Goal: Transaction & Acquisition: Purchase product/service

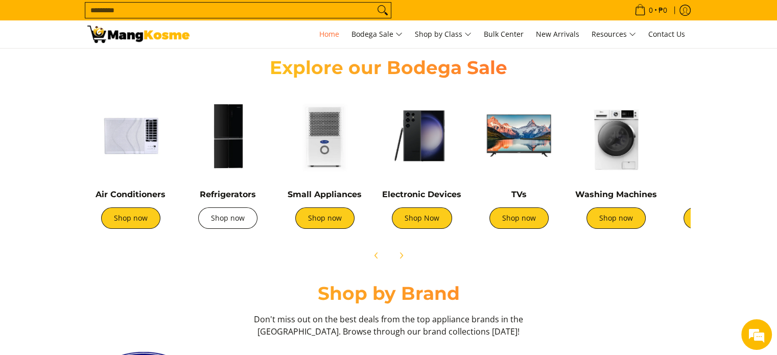
click at [222, 217] on link "Shop now" at bounding box center [227, 217] width 59 height 21
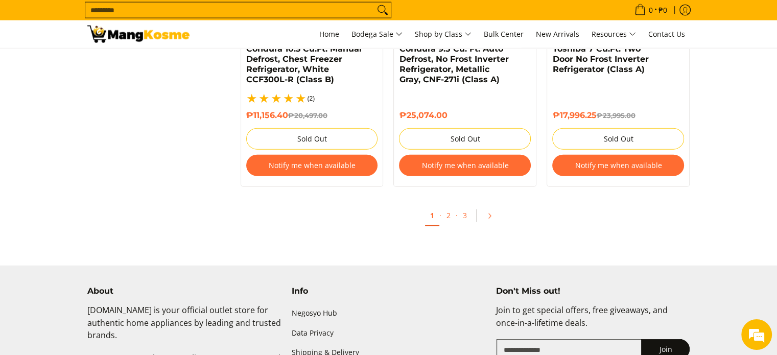
scroll to position [2298, 0]
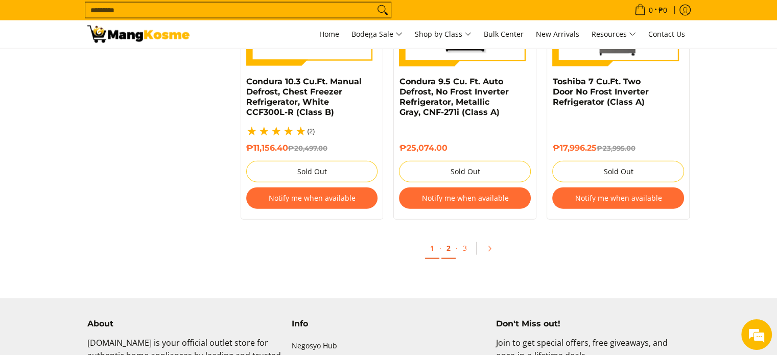
click at [452, 238] on link "2" at bounding box center [448, 248] width 14 height 21
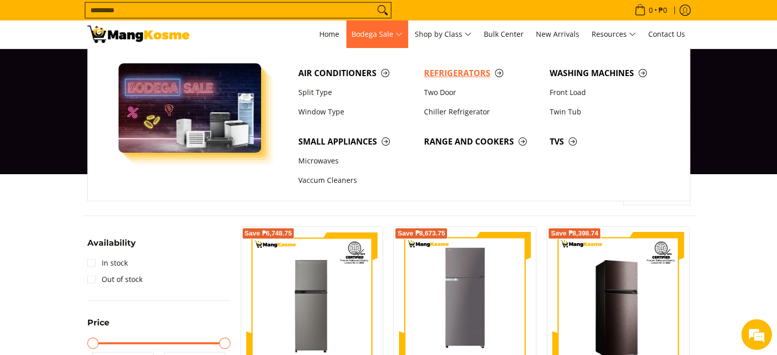
click at [452, 74] on span "Refrigerators" at bounding box center [481, 73] width 115 height 13
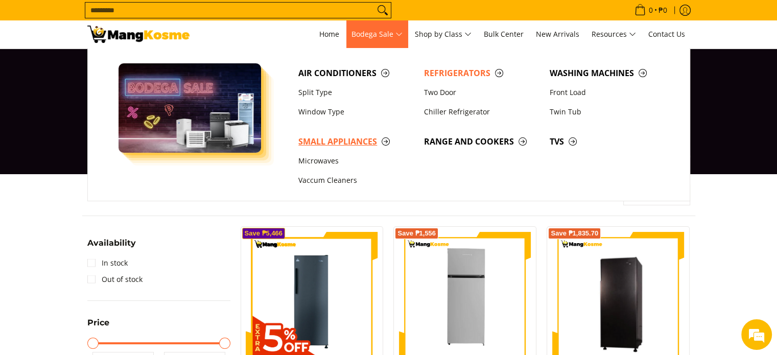
click at [344, 139] on span "Small Appliances" at bounding box center [355, 141] width 115 height 13
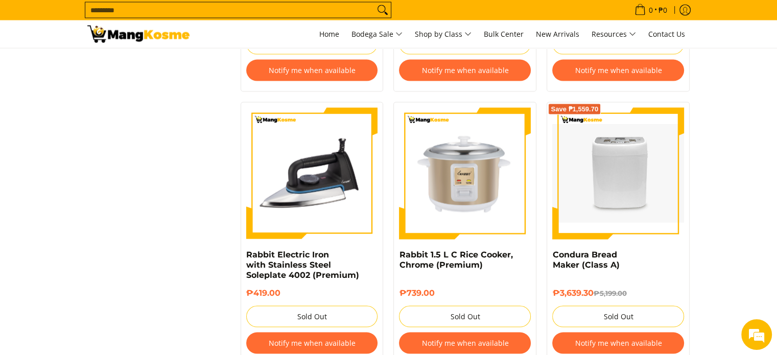
scroll to position [2247, 0]
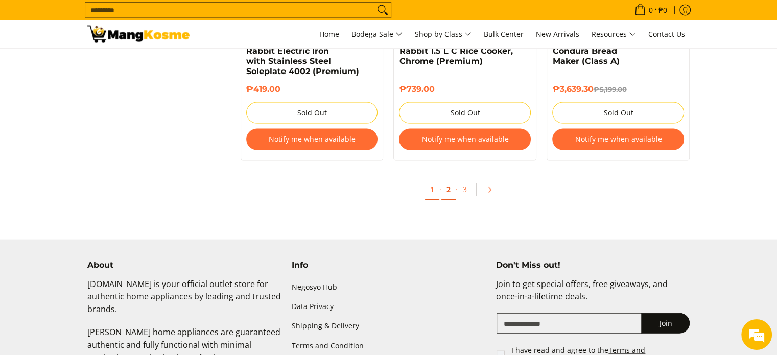
click at [444, 181] on link "2" at bounding box center [448, 189] width 14 height 21
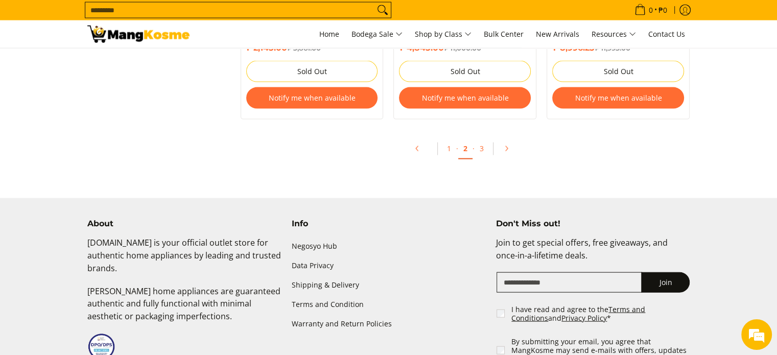
scroll to position [2247, 0]
click at [479, 157] on link "3" at bounding box center [481, 149] width 14 height 21
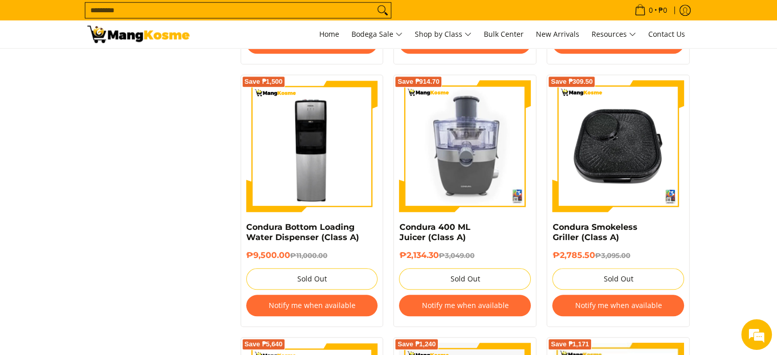
scroll to position [817, 0]
